Goal: Ask a question: Seek information or help from site administrators or community

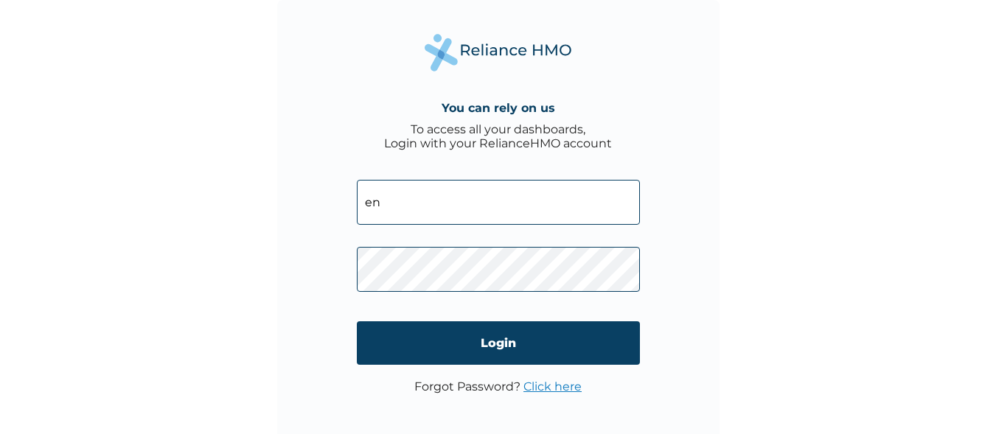
type input "e"
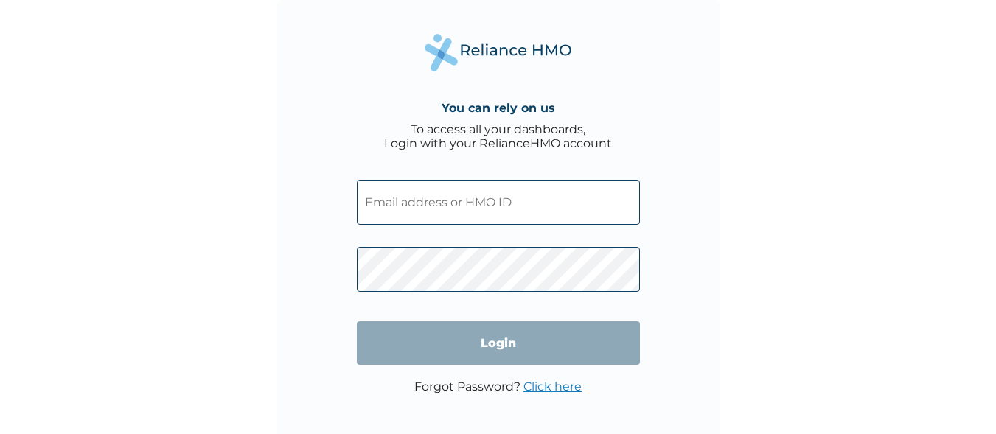
paste input "ENP/10373/A"
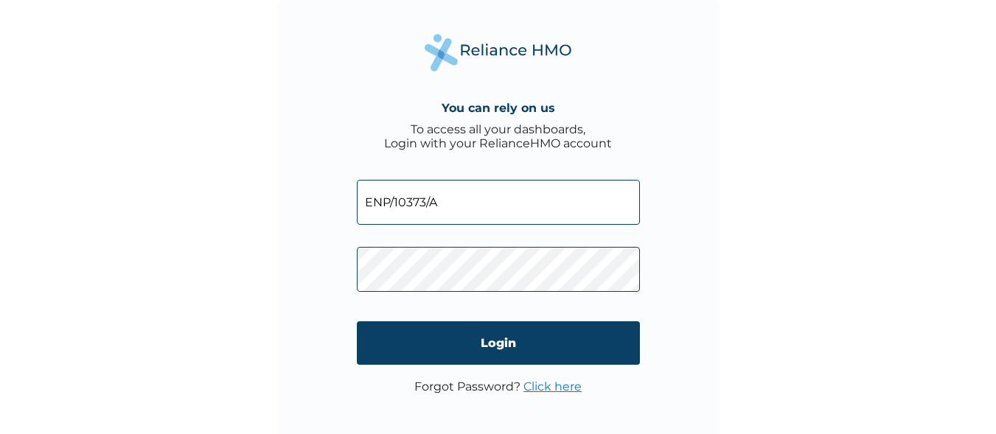
type input "ENP/10373/A"
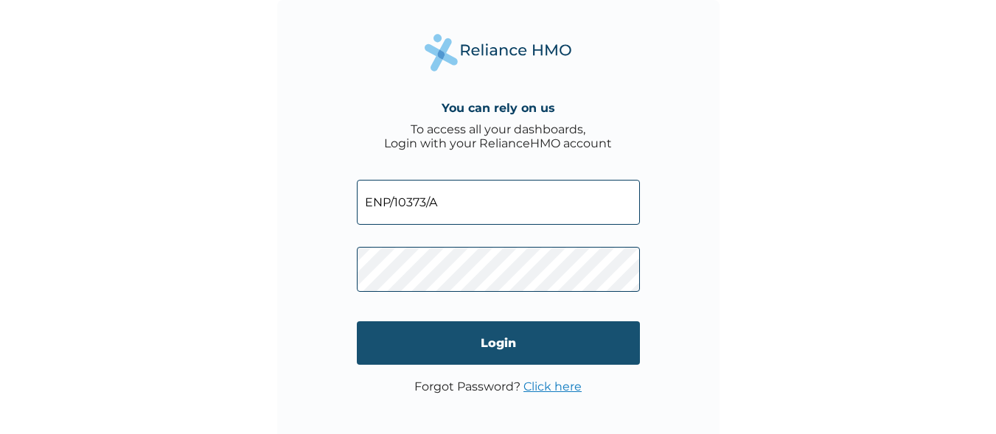
click at [404, 342] on input "Login" at bounding box center [498, 342] width 283 height 43
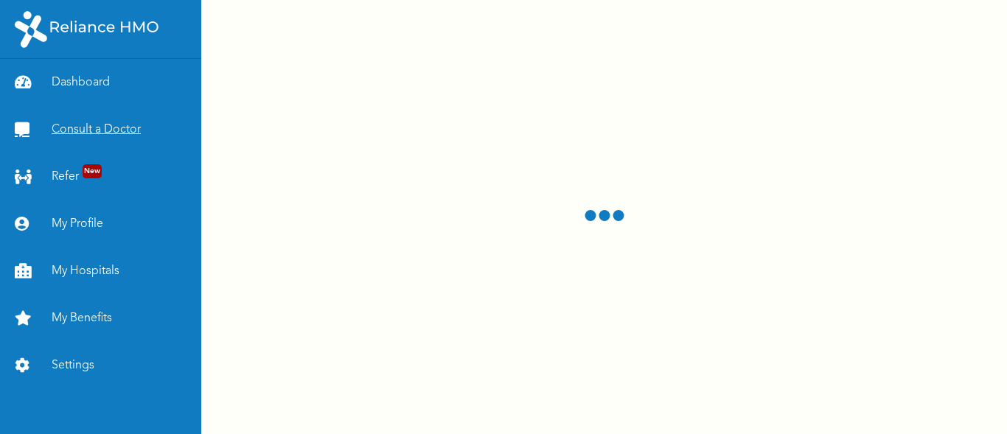
click at [80, 132] on link "Consult a Doctor" at bounding box center [100, 129] width 201 height 47
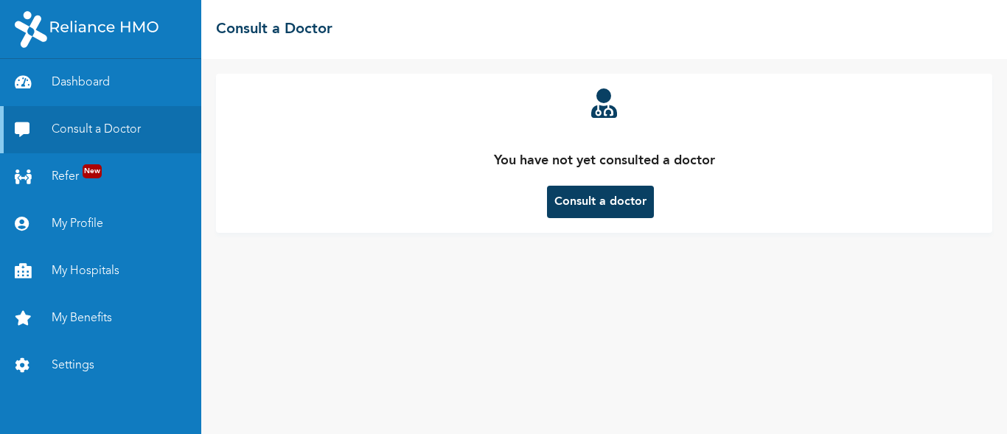
click at [587, 203] on button "Consult a doctor" at bounding box center [600, 202] width 107 height 32
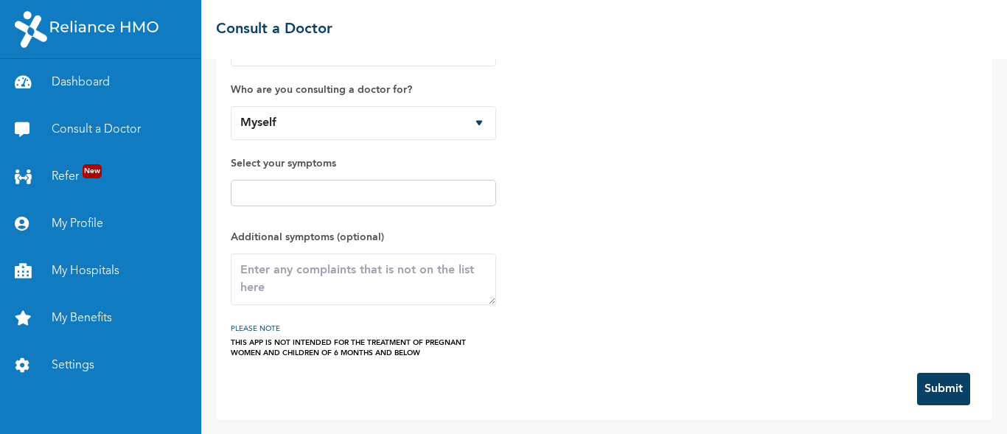
scroll to position [97, 0]
click at [918, 393] on button "Submit" at bounding box center [943, 388] width 53 height 32
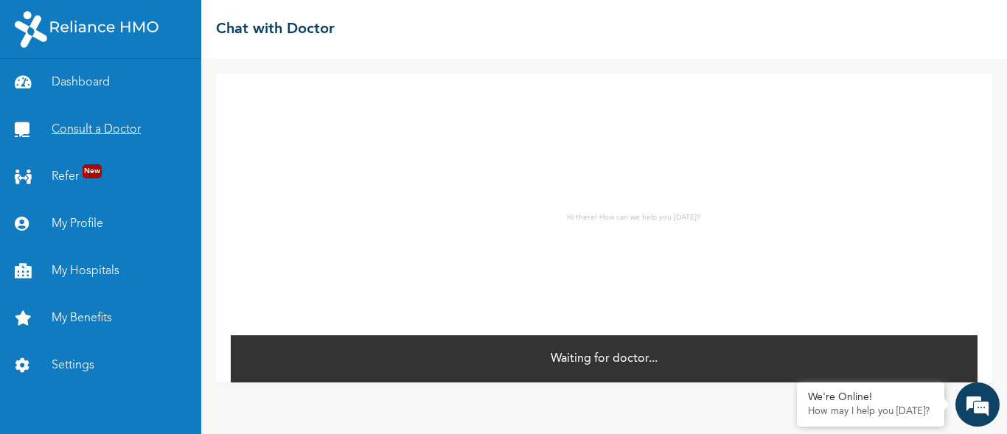
click at [86, 125] on link "Consult a Doctor" at bounding box center [100, 129] width 201 height 47
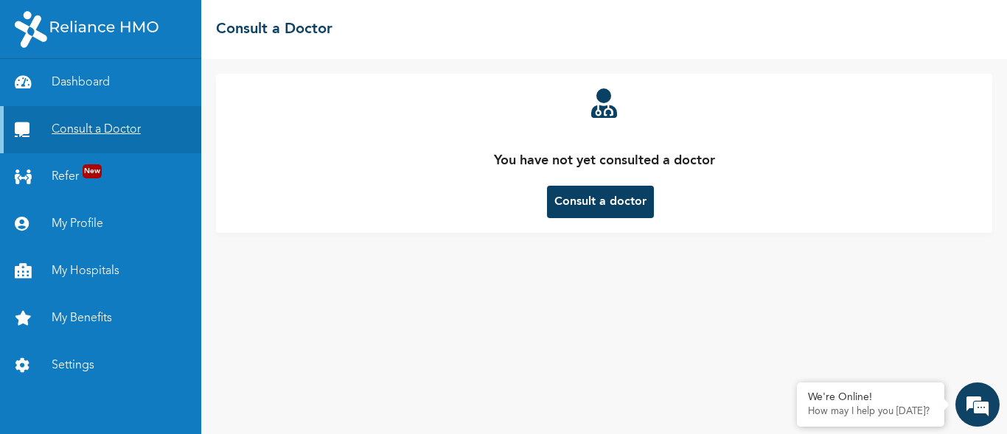
click at [86, 125] on link "Consult a Doctor" at bounding box center [100, 129] width 201 height 47
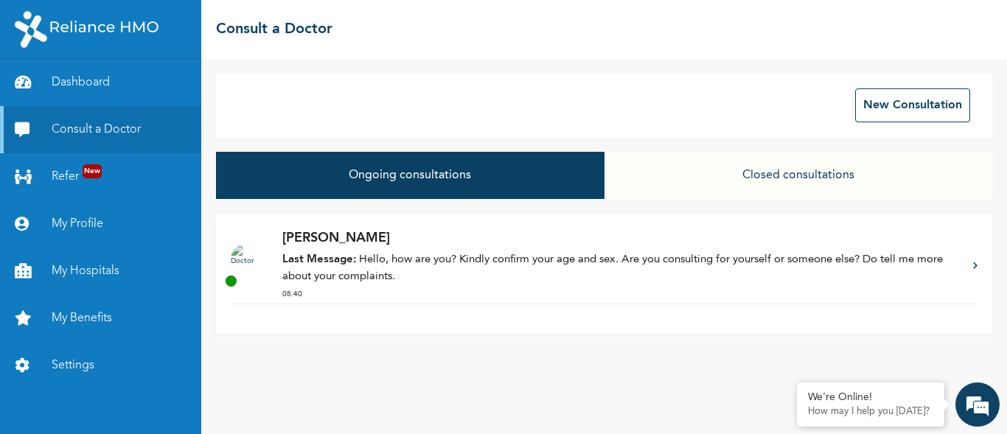
click at [487, 259] on p "Last Message: Hello, how are you? Kindly confirm your age and sex. Are you cons…" at bounding box center [620, 268] width 676 height 33
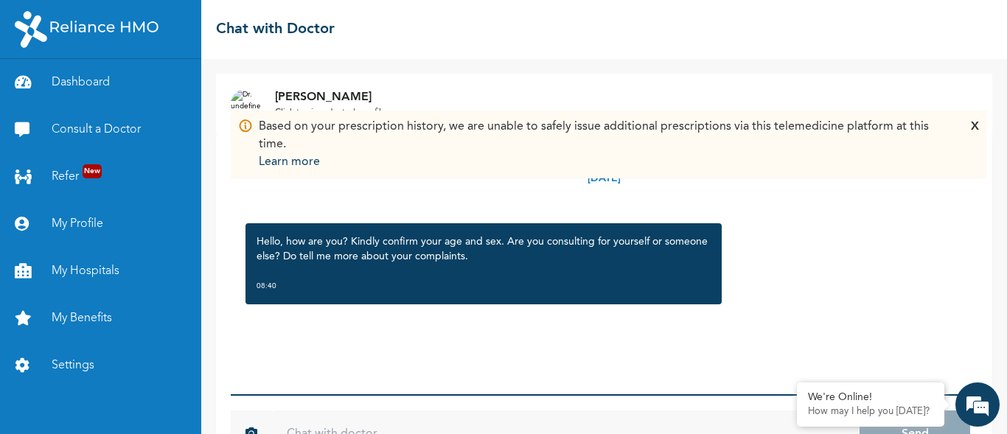
scroll to position [53, 0]
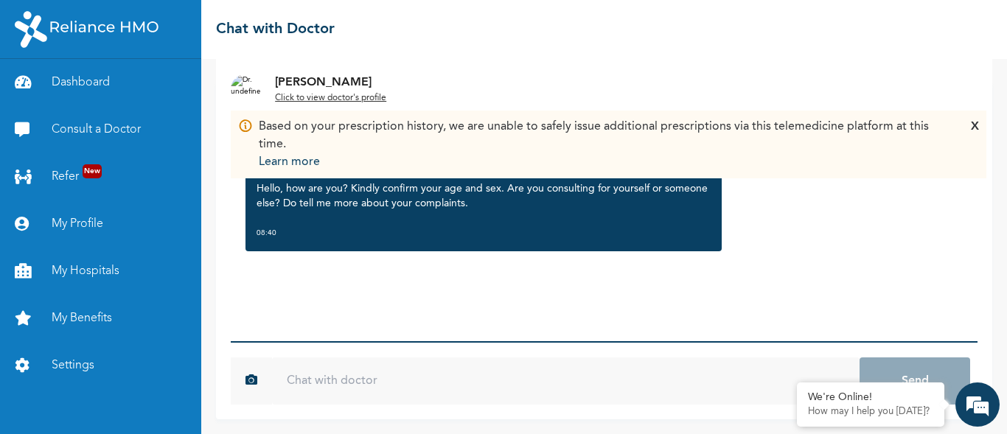
click at [347, 390] on input "text" at bounding box center [565, 381] width 587 height 47
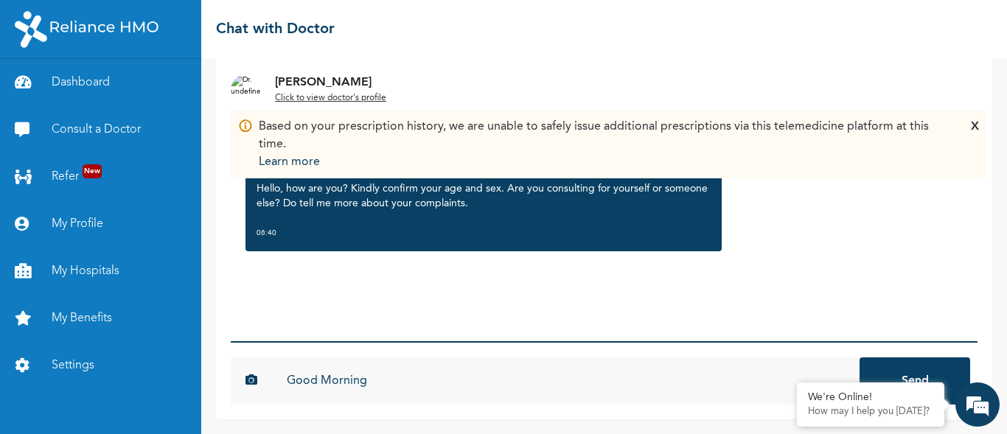
type input "Good Morning"
click at [859, 358] on button "Send" at bounding box center [914, 381] width 111 height 47
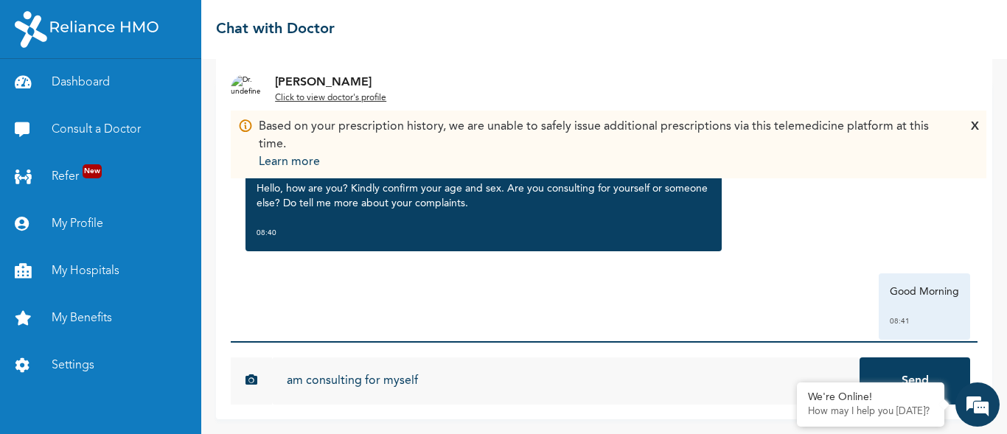
type input "am consulting for myself"
click at [859, 358] on button "Send" at bounding box center [914, 381] width 111 height 47
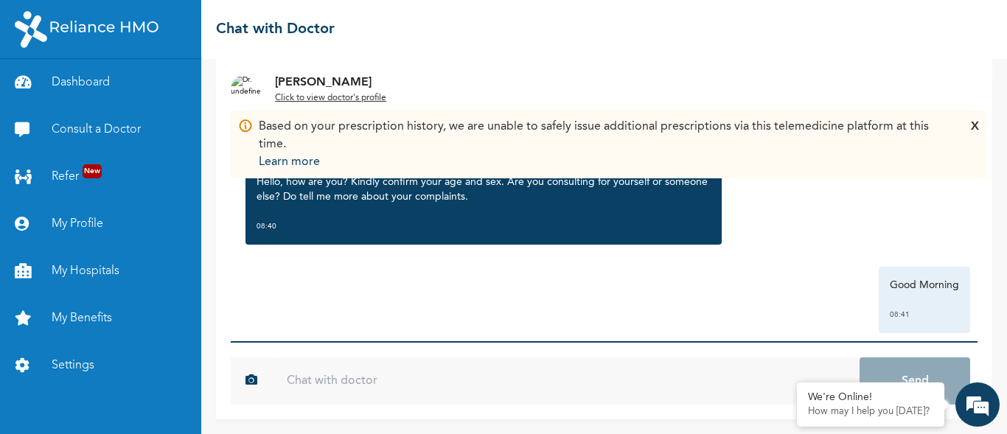
scroll to position [0, 0]
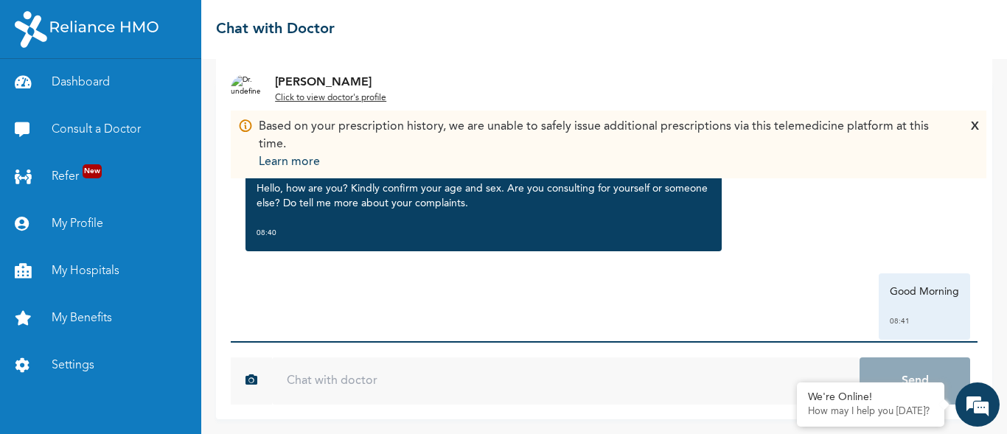
click at [318, 390] on input "text" at bounding box center [565, 381] width 587 height 47
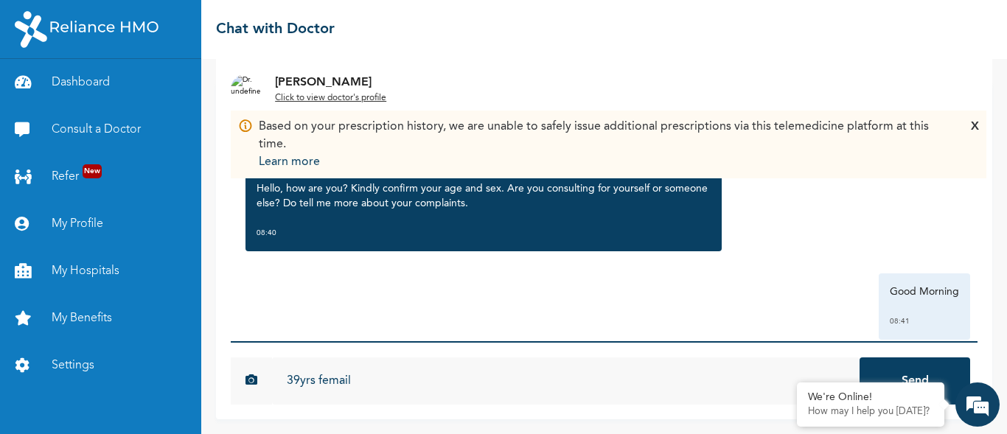
type input "39yrs femail"
click at [859, 358] on button "Send" at bounding box center [914, 381] width 111 height 47
type input "i"
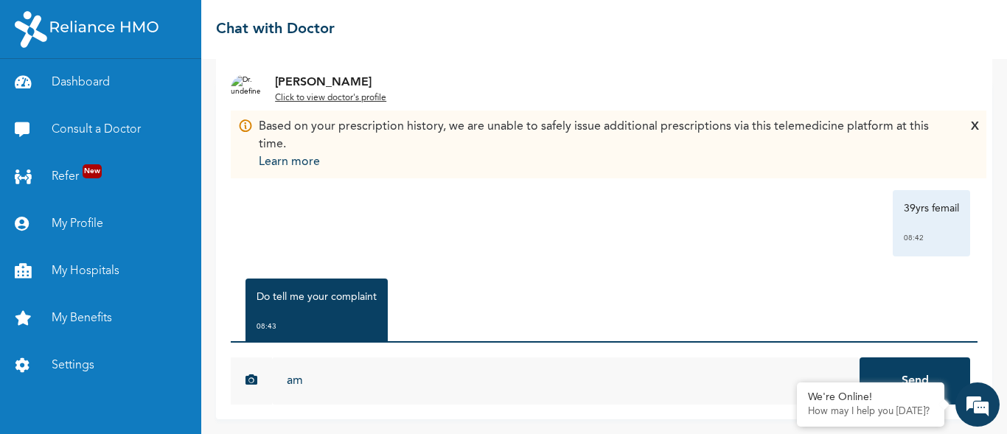
scroll to position [290, 0]
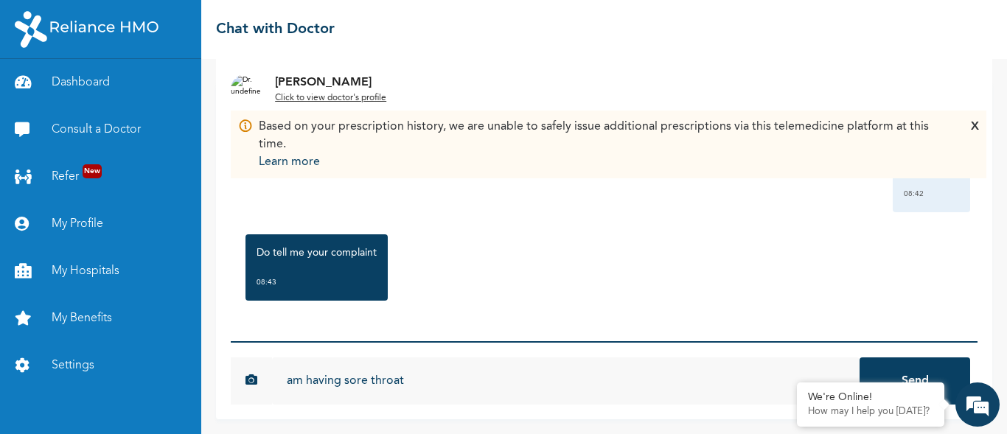
type input "am having sore throat"
click at [859, 358] on button "Send" at bounding box center [914, 381] width 111 height 47
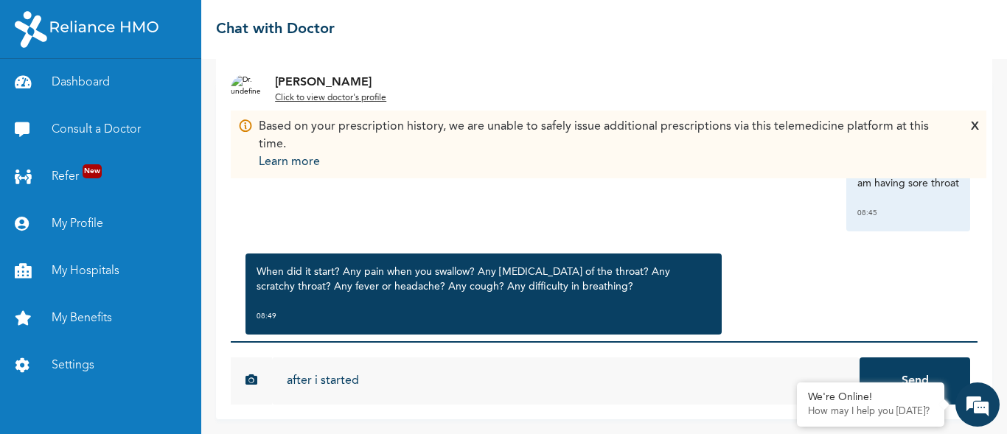
scroll to position [481, 0]
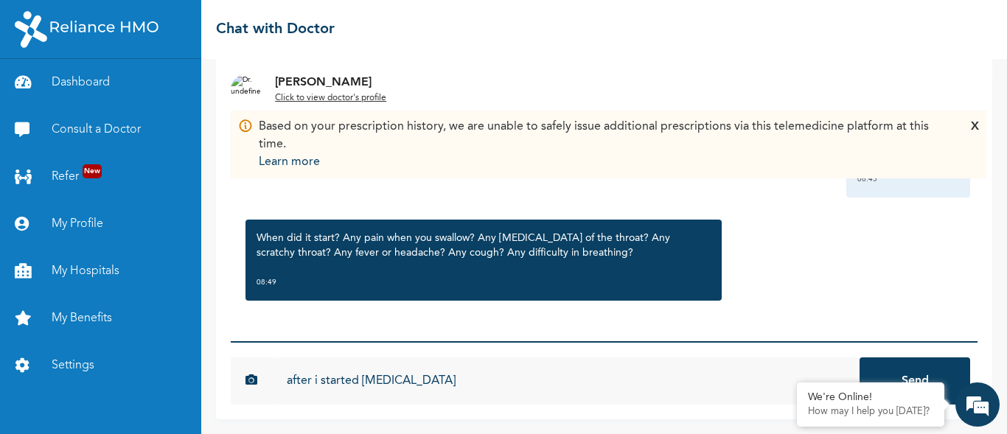
type input "after i started [MEDICAL_DATA]"
click at [859, 358] on button "Send" at bounding box center [914, 381] width 111 height 47
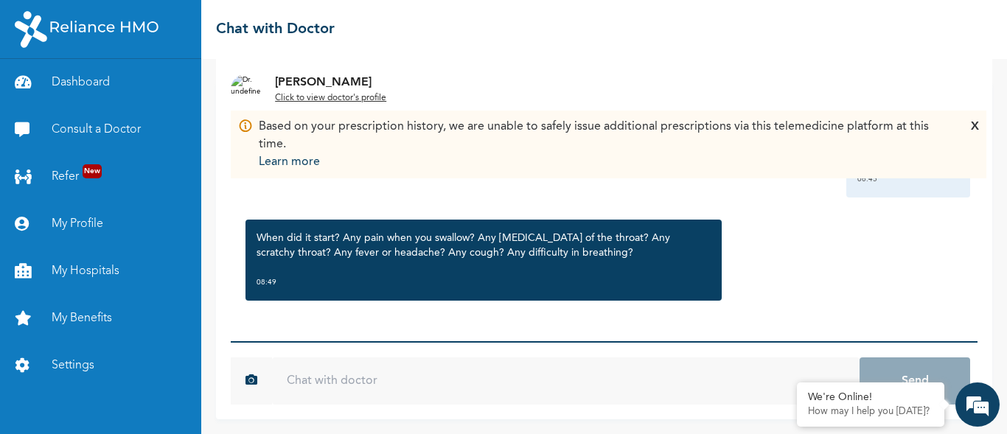
click at [330, 363] on input "text" at bounding box center [565, 381] width 587 height 47
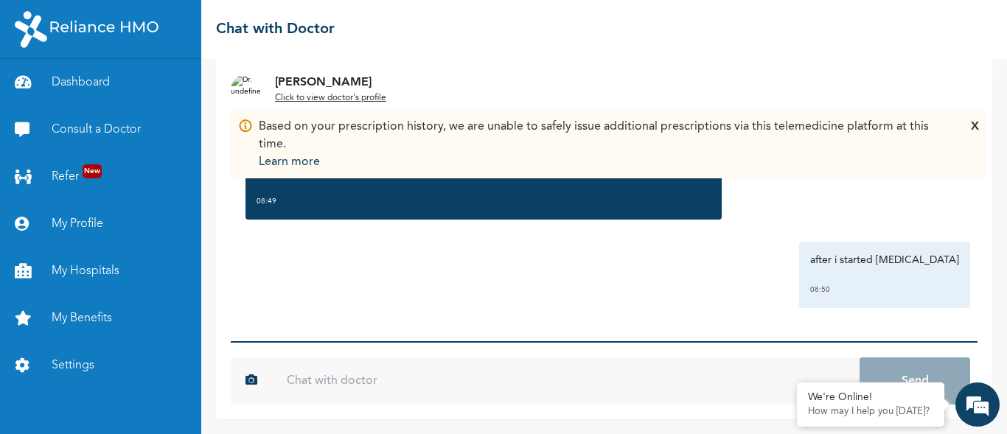
click at [296, 385] on input "text" at bounding box center [565, 381] width 587 height 47
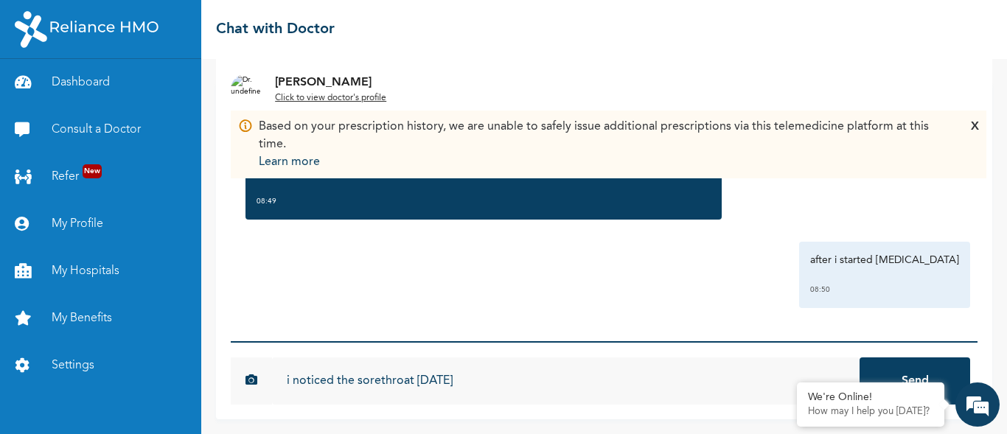
type input "i noticed the sorethroat [DATE]"
click at [859, 358] on button "Send" at bounding box center [914, 381] width 111 height 47
type input "a"
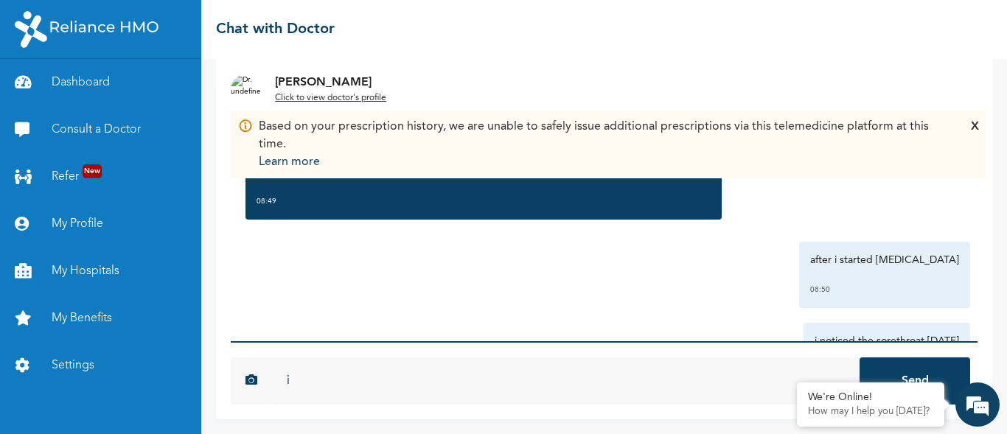
type input "i"
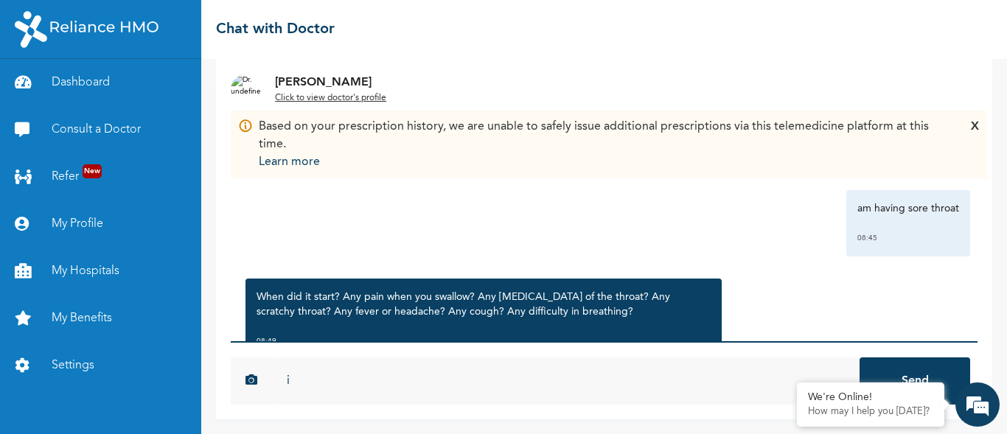
scroll to position [644, 0]
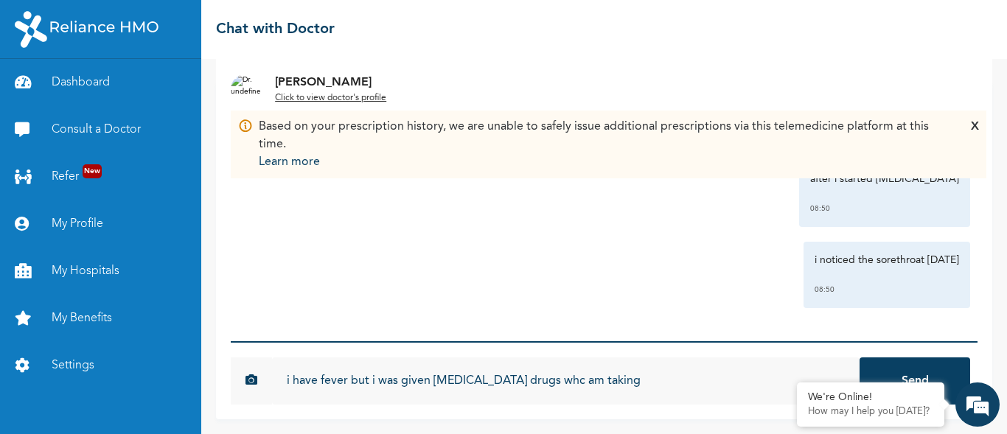
type input "i have fever but i was given [MEDICAL_DATA] drugs whc am taking"
click at [859, 358] on button "Send" at bounding box center [914, 381] width 111 height 47
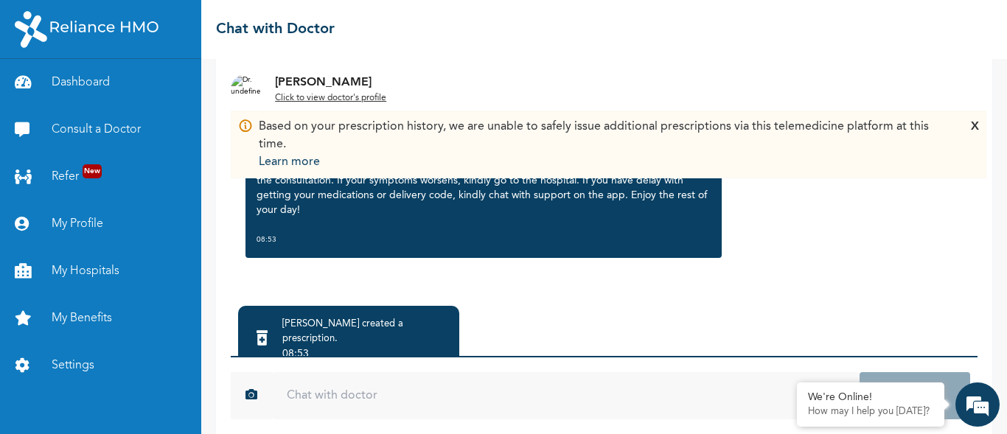
scroll to position [136, 0]
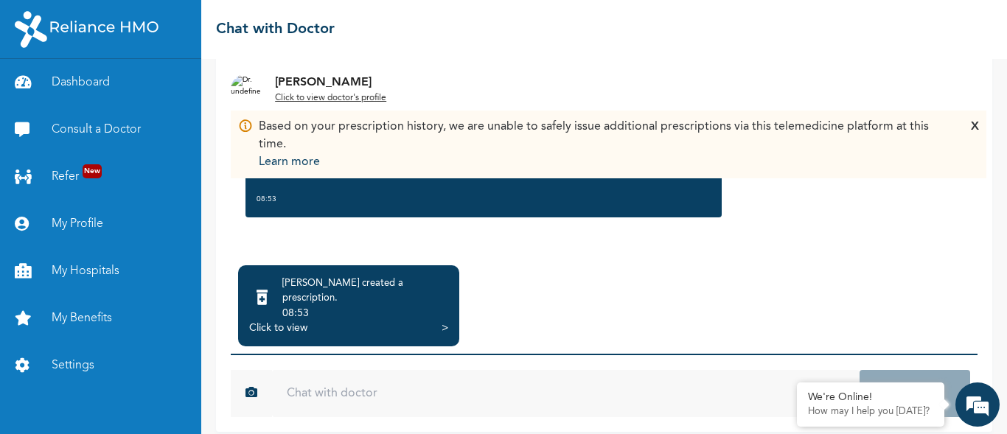
click at [279, 321] on div "Click to view" at bounding box center [278, 328] width 58 height 15
type input "thank you"
click at [859, 370] on button "Send" at bounding box center [914, 393] width 111 height 47
click at [262, 321] on div "Click to view" at bounding box center [278, 328] width 58 height 15
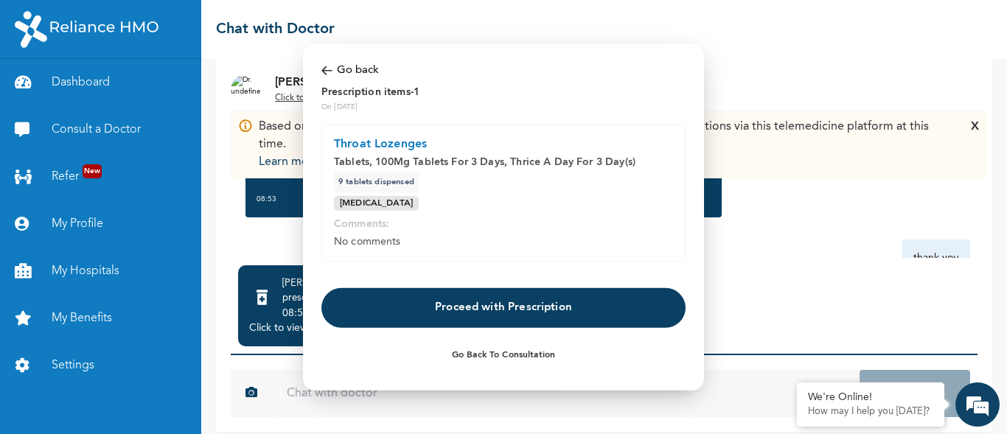
click at [491, 310] on button "Proceed with Prescription" at bounding box center [503, 308] width 364 height 40
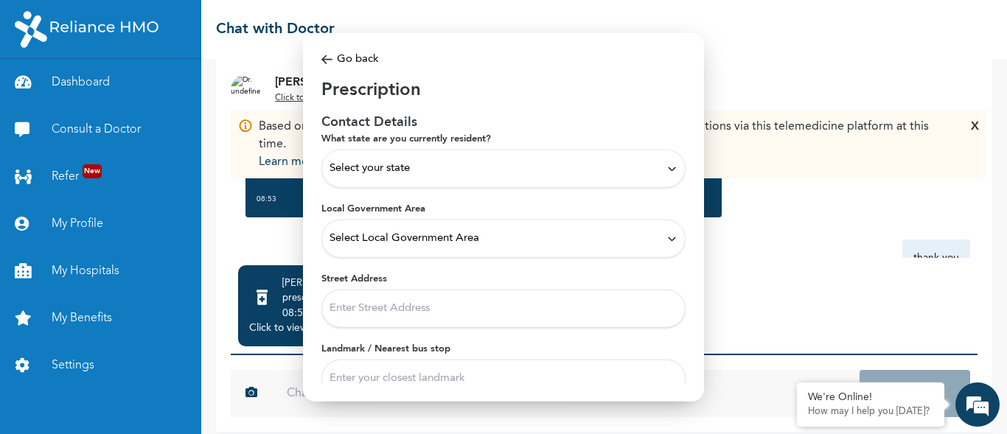
click at [387, 169] on span "Select your state" at bounding box center [369, 169] width 80 height 16
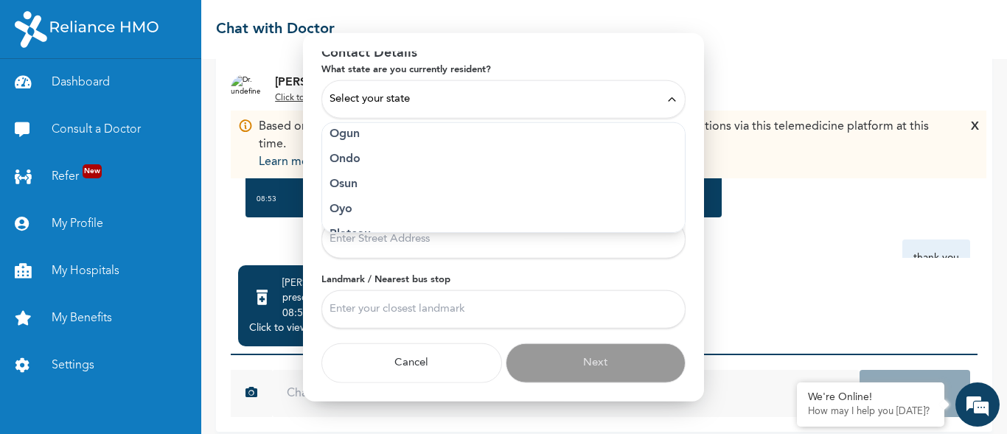
scroll to position [759, 0]
click at [357, 189] on p "Rivers" at bounding box center [503, 186] width 348 height 18
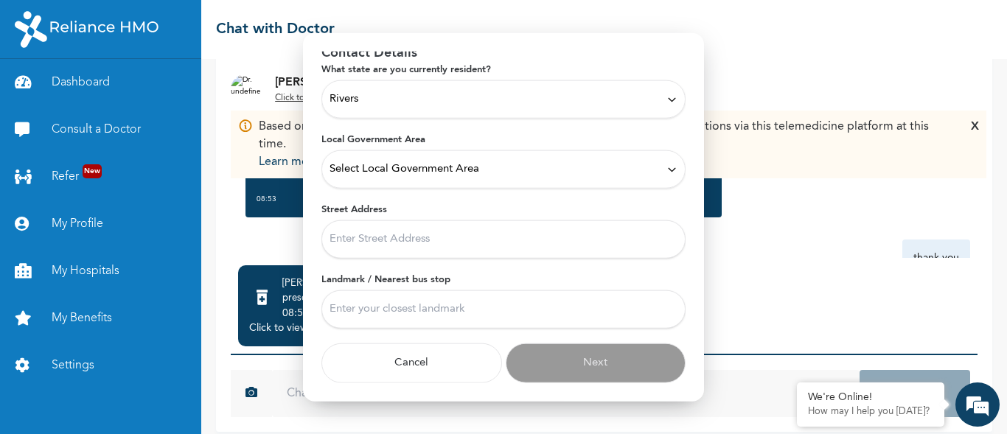
click at [359, 173] on span "Select Local Government Area" at bounding box center [404, 169] width 150 height 16
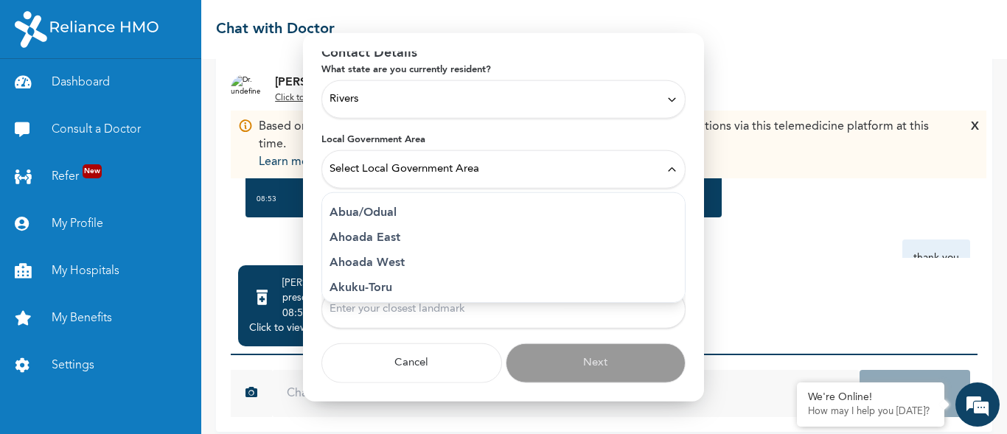
click at [374, 172] on span "Select Local Government Area" at bounding box center [404, 169] width 150 height 16
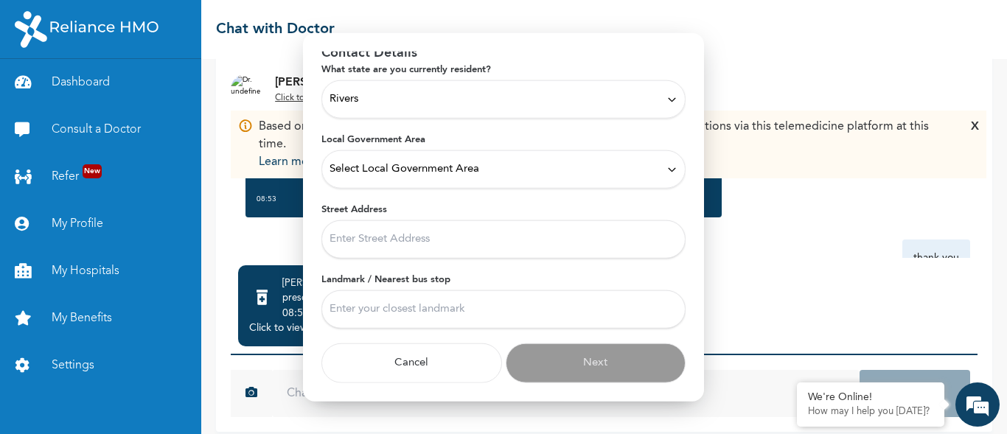
click at [374, 172] on span "Select Local Government Area" at bounding box center [404, 169] width 150 height 16
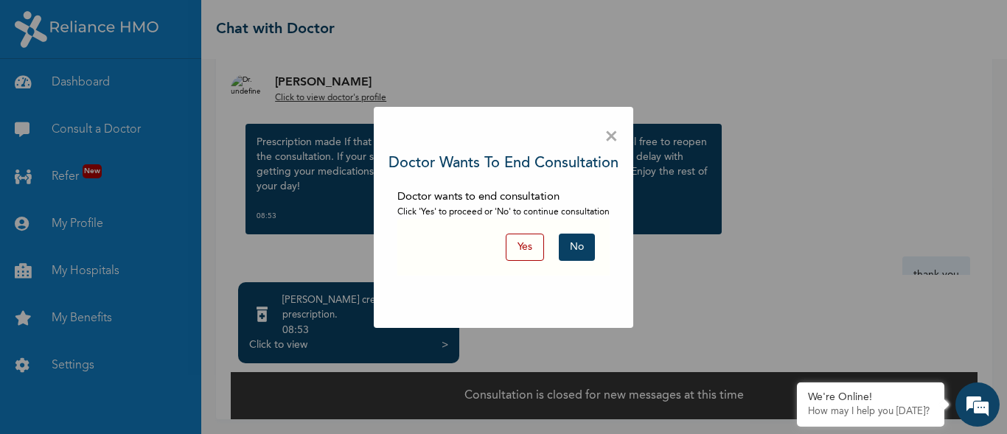
scroll to position [107, 0]
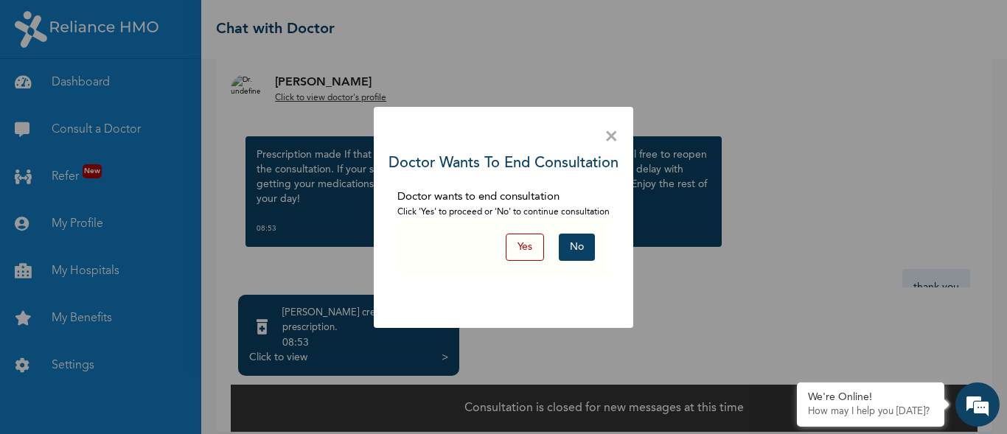
click at [525, 241] on button "Yes" at bounding box center [525, 247] width 38 height 27
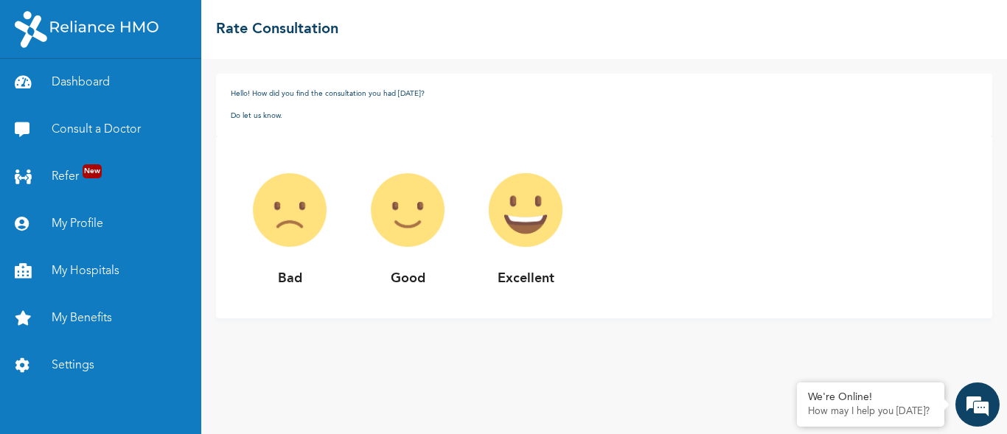
click at [531, 203] on img at bounding box center [526, 210] width 118 height 118
click at [512, 203] on img at bounding box center [526, 210] width 118 height 118
click at [547, 252] on img at bounding box center [526, 210] width 118 height 118
click at [524, 279] on p "Excellent" at bounding box center [526, 279] width 118 height 20
click at [523, 212] on img at bounding box center [526, 210] width 118 height 118
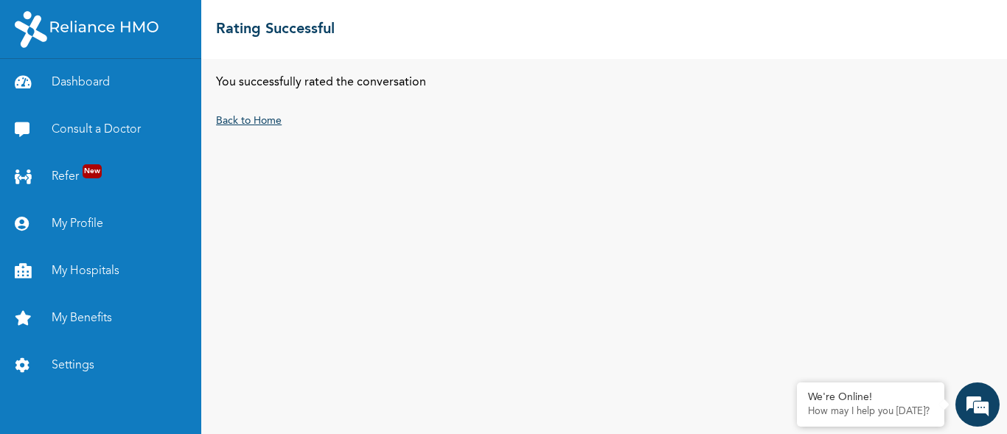
click at [226, 121] on link "Back to Home" at bounding box center [249, 121] width 66 height 10
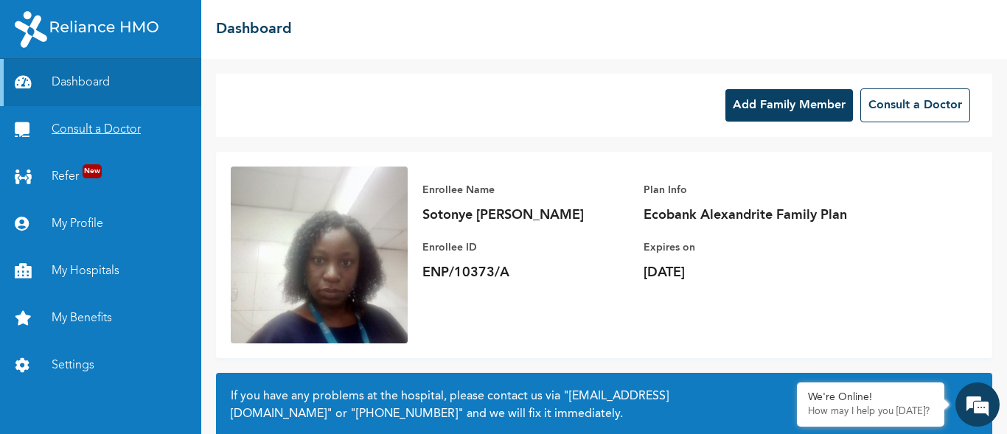
click at [125, 127] on link "Consult a Doctor" at bounding box center [100, 129] width 201 height 47
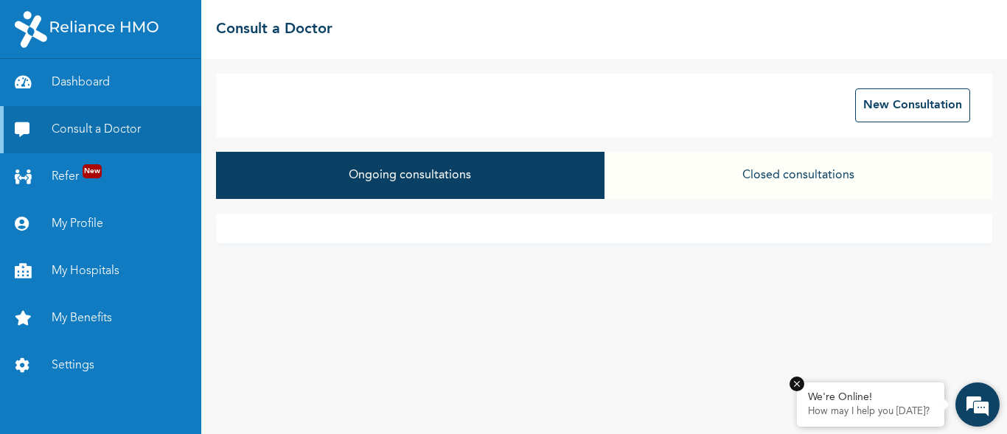
click at [898, 408] on p "How may I help you [DATE]?" at bounding box center [870, 412] width 125 height 12
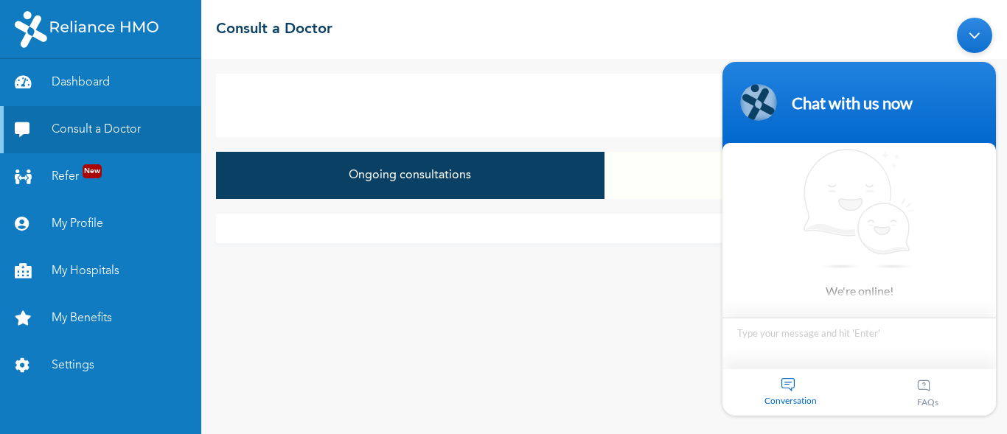
click at [779, 341] on textarea "Type your message and hit 'Enter'" at bounding box center [858, 344] width 273 height 52
type textarea "h"
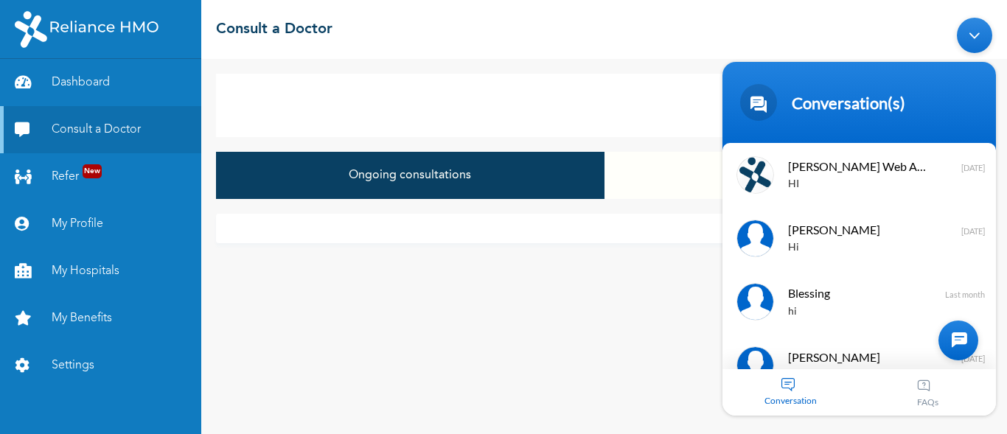
click at [965, 338] on div at bounding box center [958, 341] width 40 height 40
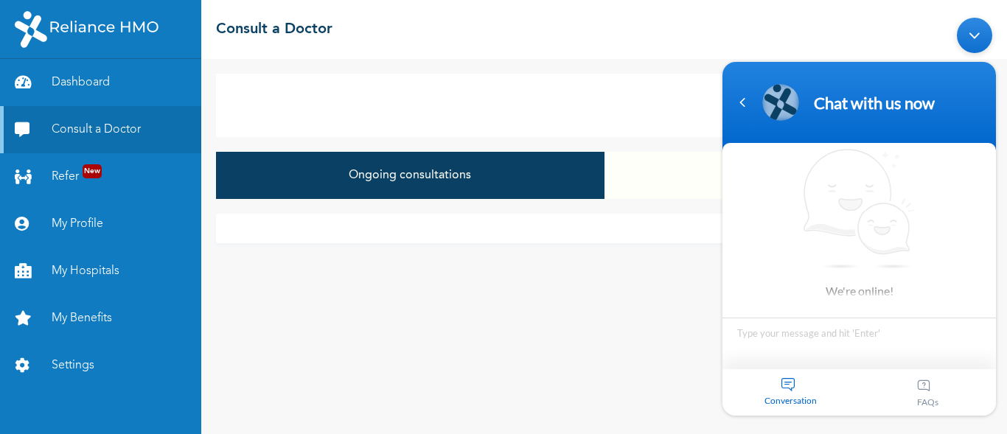
click at [821, 341] on textarea "Type your message and hit 'Enter'" at bounding box center [858, 344] width 273 height 52
type textarea "hi"
